Goal: Task Accomplishment & Management: Complete application form

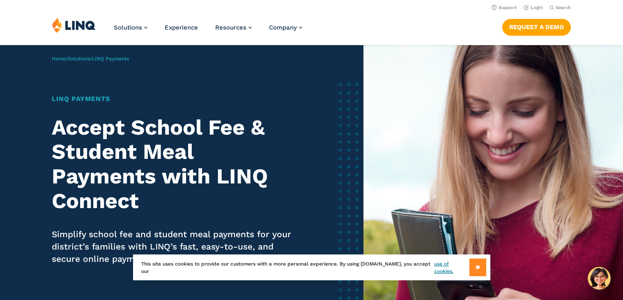
click at [469, 268] on input "**" at bounding box center [477, 268] width 17 height 18
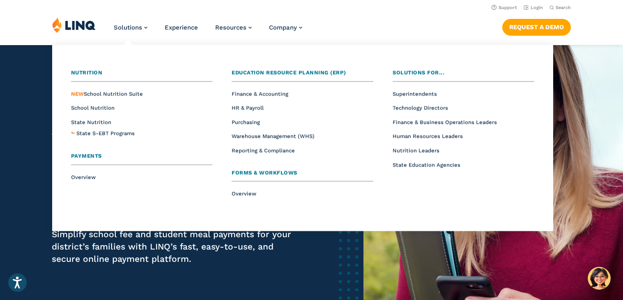
click at [131, 23] on li "Solutions Nutrition Overview NEW School Nutrition Suite School Nutrition State …" at bounding box center [131, 30] width 34 height 27
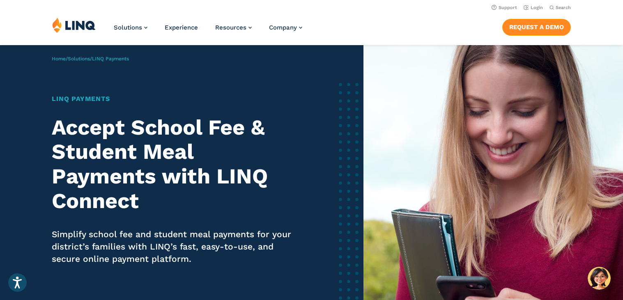
click at [545, 30] on link "Request a Demo" at bounding box center [536, 27] width 69 height 16
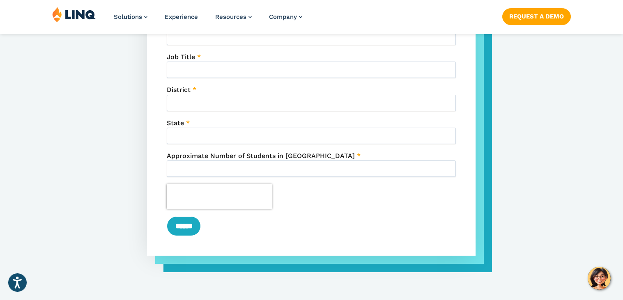
scroll to position [484, 0]
